Goal: Task Accomplishment & Management: Complete application form

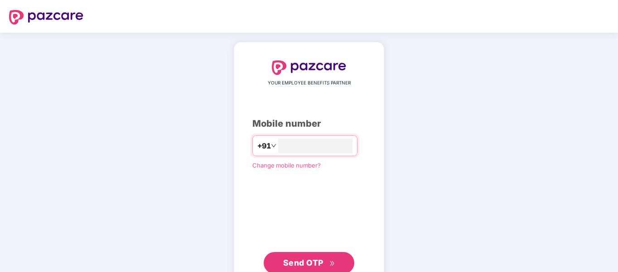
click at [182, 147] on div "YOUR EMPLOYEE BENEFITS PARTNER Mobile number +91 Change mobile number? Send OTP" at bounding box center [309, 167] width 618 height 268
click at [292, 147] on input "number" at bounding box center [315, 145] width 74 height 15
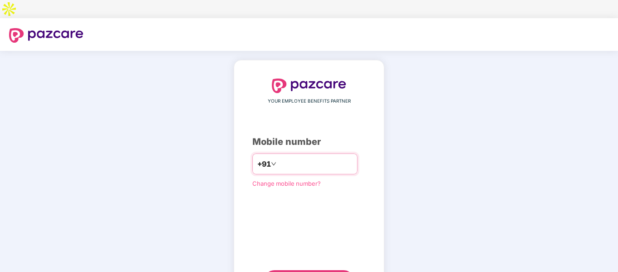
type input "**********"
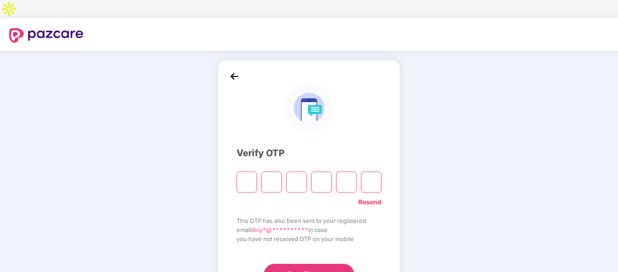
type input "*"
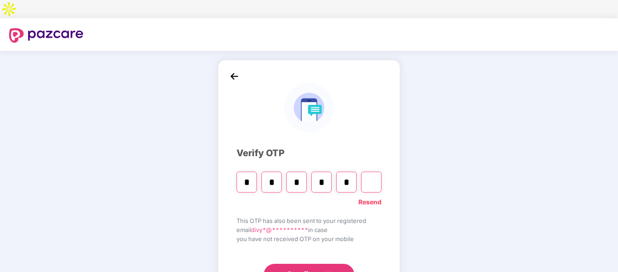
type input "*"
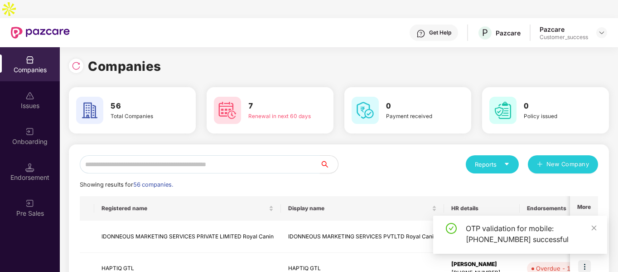
click at [246, 155] on input "text" at bounding box center [200, 164] width 240 height 18
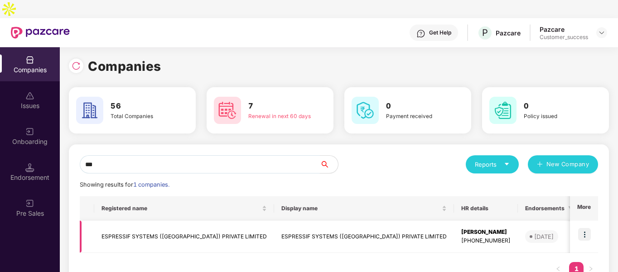
type input "***"
click at [590, 228] on img at bounding box center [584, 234] width 13 height 13
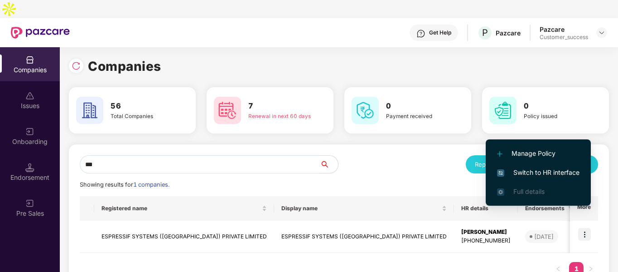
click at [509, 170] on span "Switch to HR interface" at bounding box center [538, 172] width 82 height 10
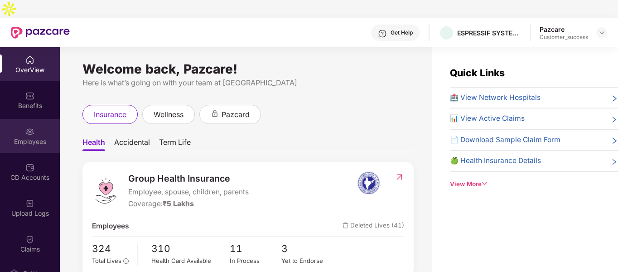
click at [29, 137] on div "Employees" at bounding box center [30, 141] width 60 height 9
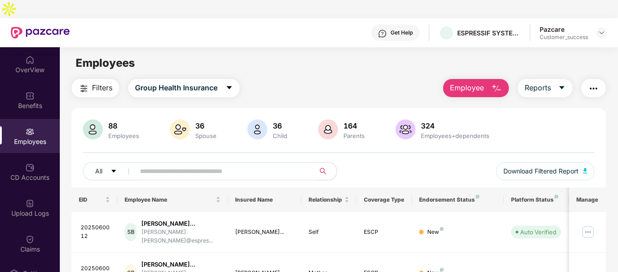
click at [493, 79] on button "Employee" at bounding box center [476, 88] width 66 height 18
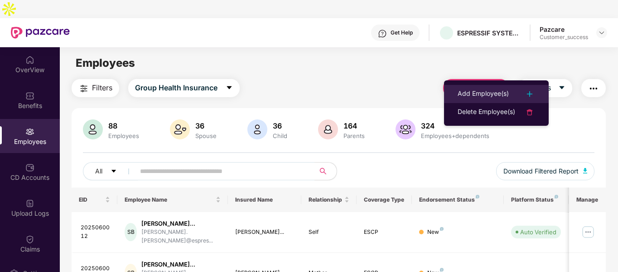
click at [466, 92] on div "Add Employee(s)" at bounding box center [483, 93] width 51 height 11
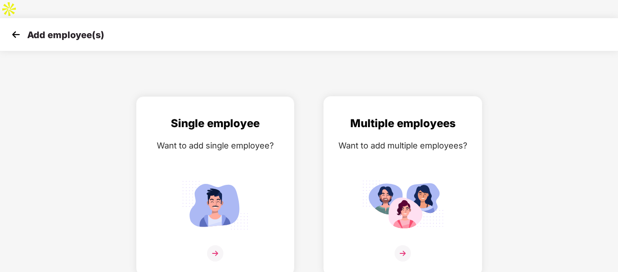
click at [389, 157] on div "Multiple employees Want to add multiple employees?" at bounding box center [403, 194] width 140 height 158
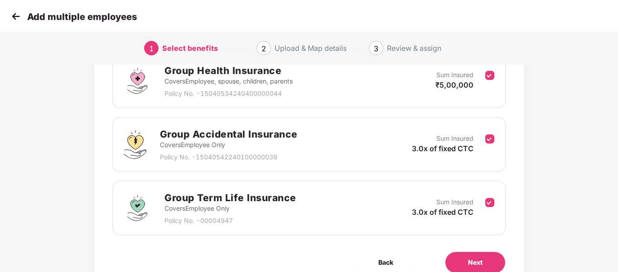
scroll to position [168, 0]
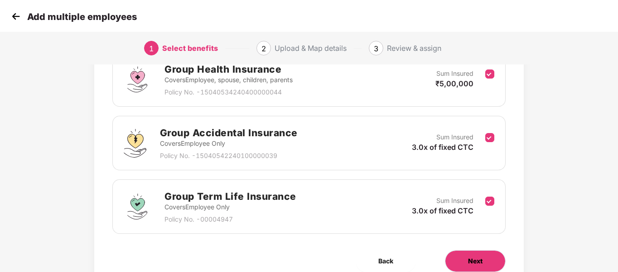
click at [472, 256] on span "Next" at bounding box center [475, 261] width 15 height 10
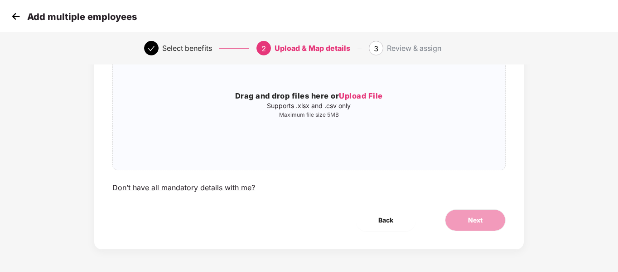
scroll to position [0, 0]
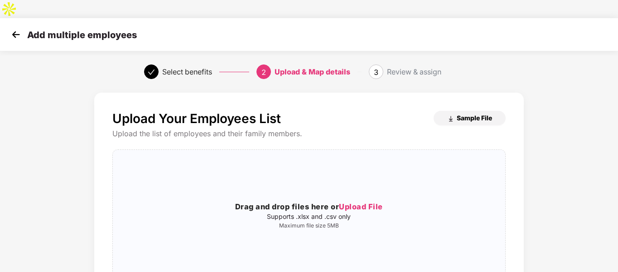
click at [471, 113] on span "Sample File" at bounding box center [474, 117] width 35 height 9
